Goal: Task Accomplishment & Management: Complete application form

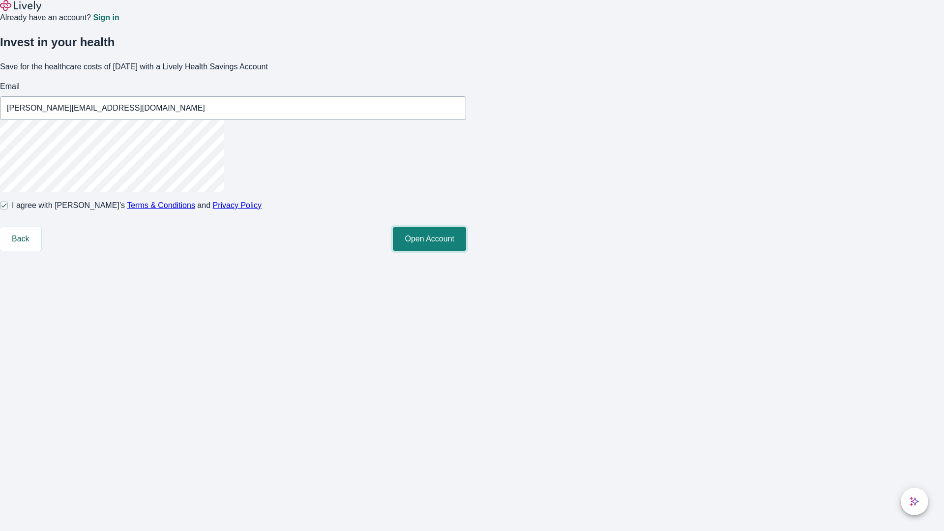
click at [466, 251] on button "Open Account" at bounding box center [429, 239] width 73 height 24
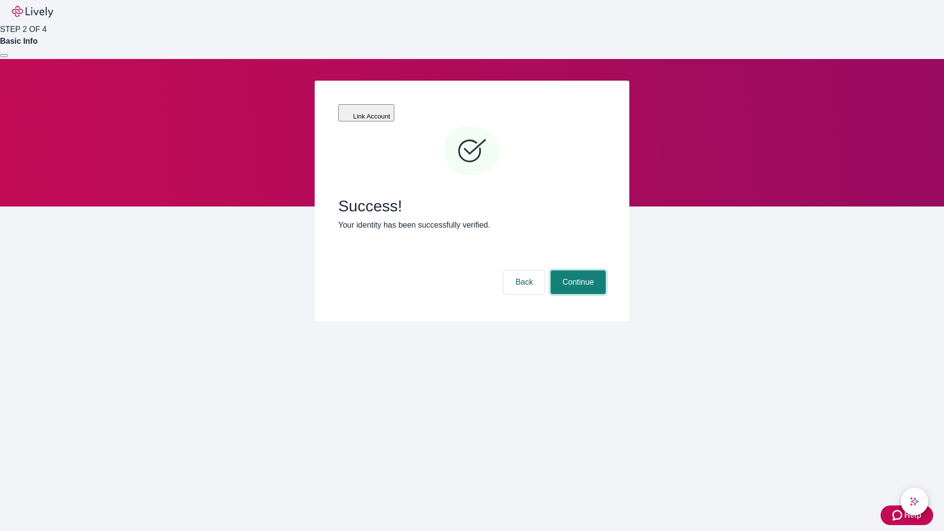
click at [577, 270] on button "Continue" at bounding box center [577, 282] width 55 height 24
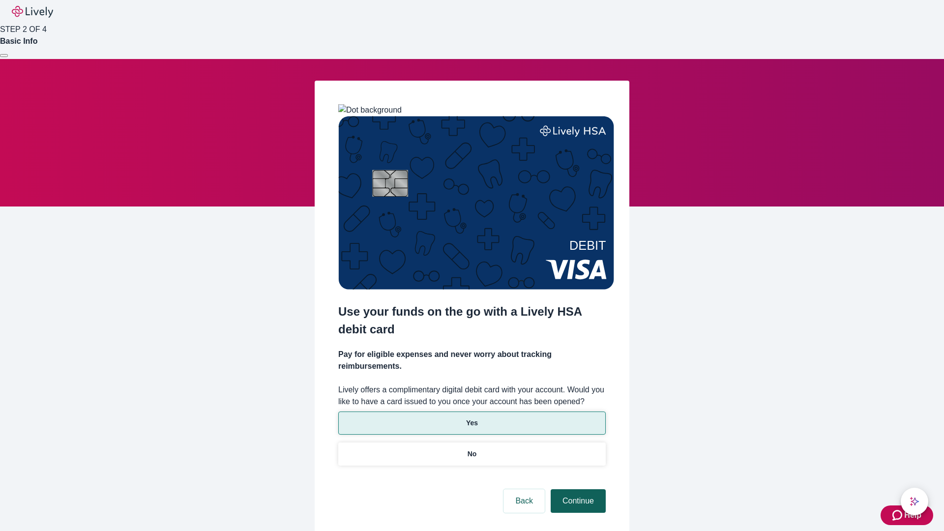
click at [471, 449] on p "No" at bounding box center [471, 454] width 9 height 10
click at [577, 489] on button "Continue" at bounding box center [577, 501] width 55 height 24
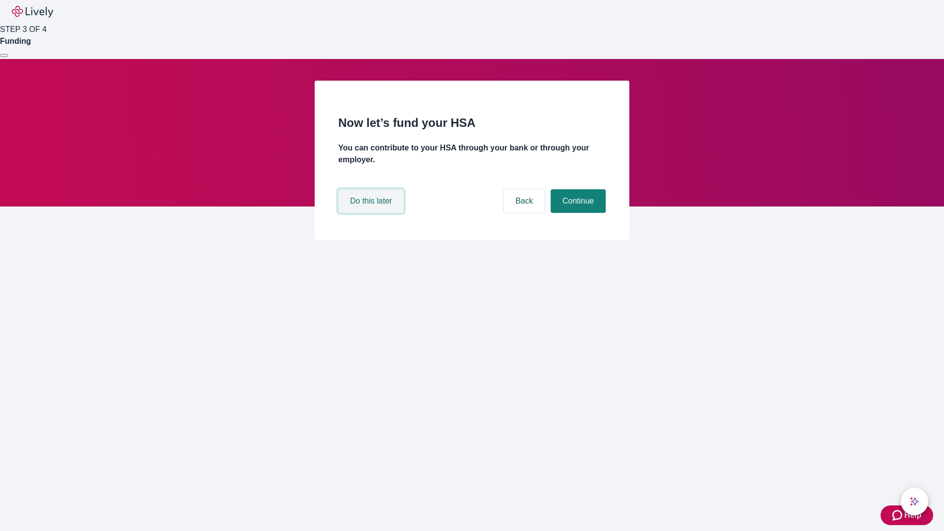
click at [372, 213] on button "Do this later" at bounding box center [370, 201] width 65 height 24
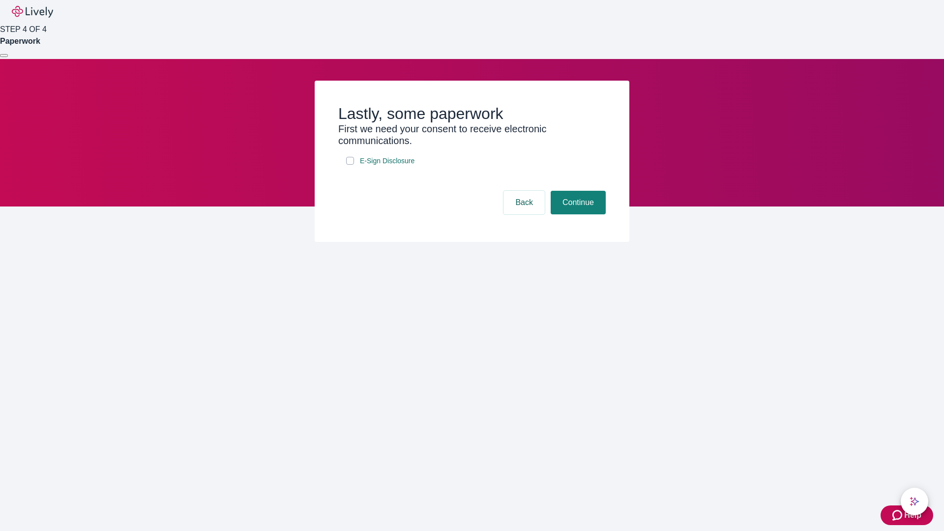
click at [350, 165] on input "E-Sign Disclosure" at bounding box center [350, 161] width 8 height 8
checkbox input "true"
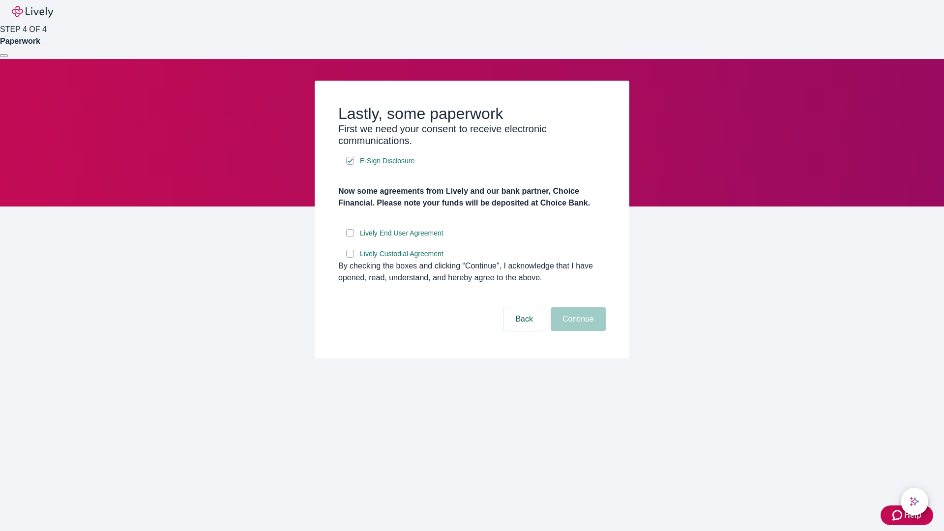
click at [350, 237] on input "Lively End User Agreement" at bounding box center [350, 233] width 8 height 8
checkbox input "true"
click at [350, 258] on input "Lively Custodial Agreement" at bounding box center [350, 254] width 8 height 8
checkbox input "true"
click at [577, 331] on button "Continue" at bounding box center [577, 319] width 55 height 24
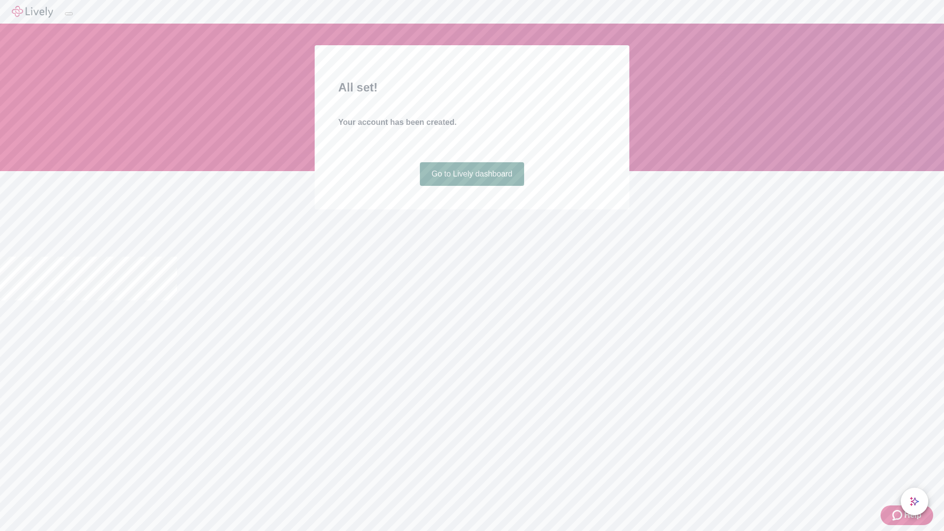
click at [471, 186] on link "Go to Lively dashboard" at bounding box center [472, 174] width 105 height 24
